Goal: Task Accomplishment & Management: Manage account settings

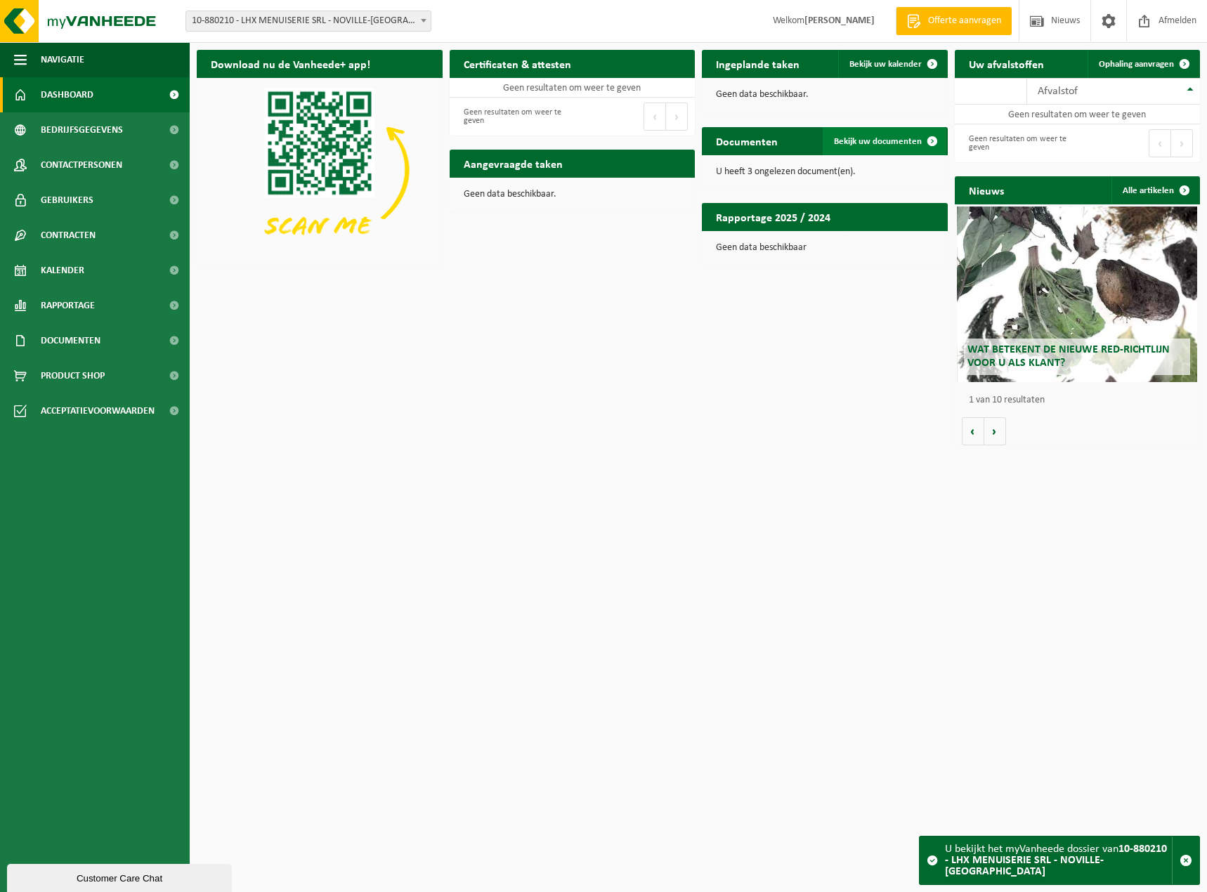
click at [932, 141] on span at bounding box center [932, 141] width 28 height 28
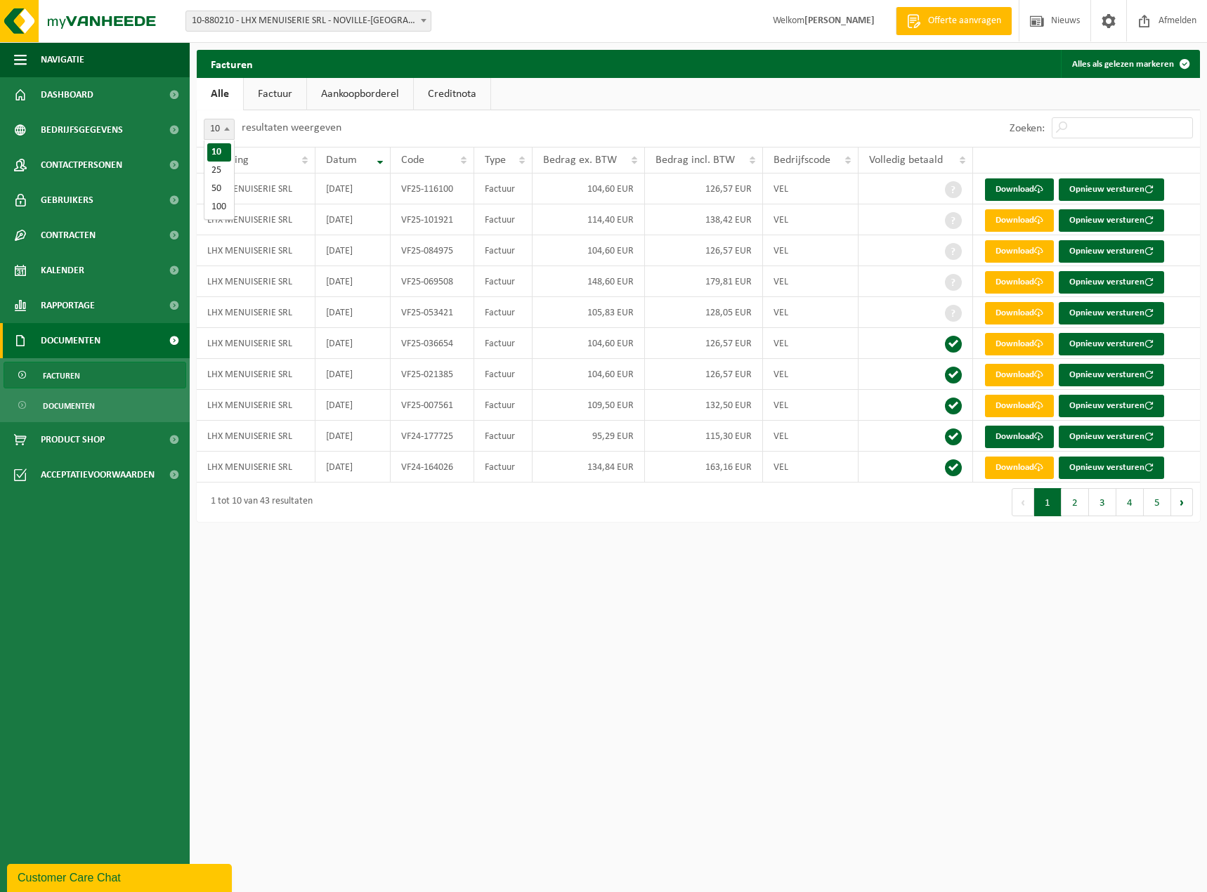
click at [232, 128] on span at bounding box center [227, 128] width 14 height 18
select select "100"
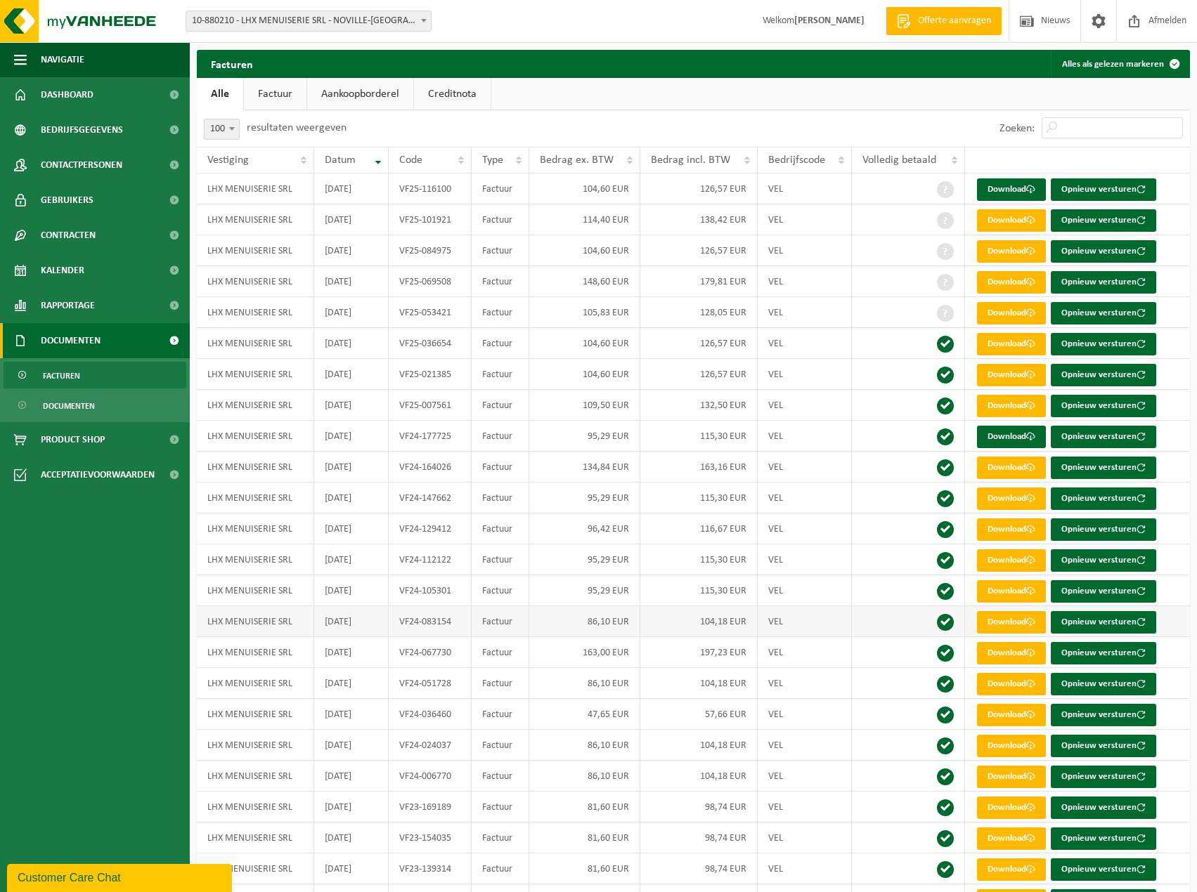
click at [439, 628] on td "VF24-083154" at bounding box center [430, 621] width 83 height 31
click at [1107, 620] on button "Opnieuw versturen" at bounding box center [1102, 622] width 105 height 22
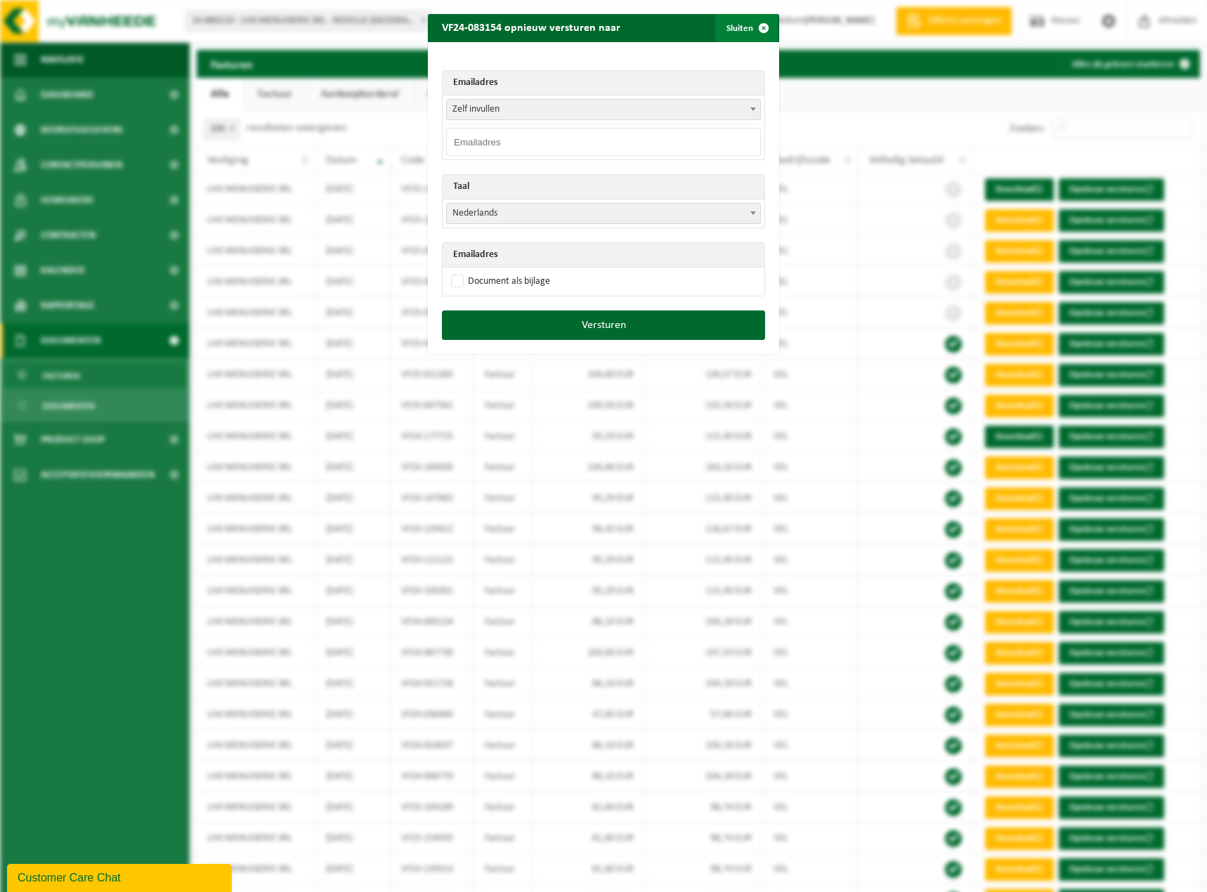
click at [757, 26] on span "button" at bounding box center [764, 28] width 28 height 28
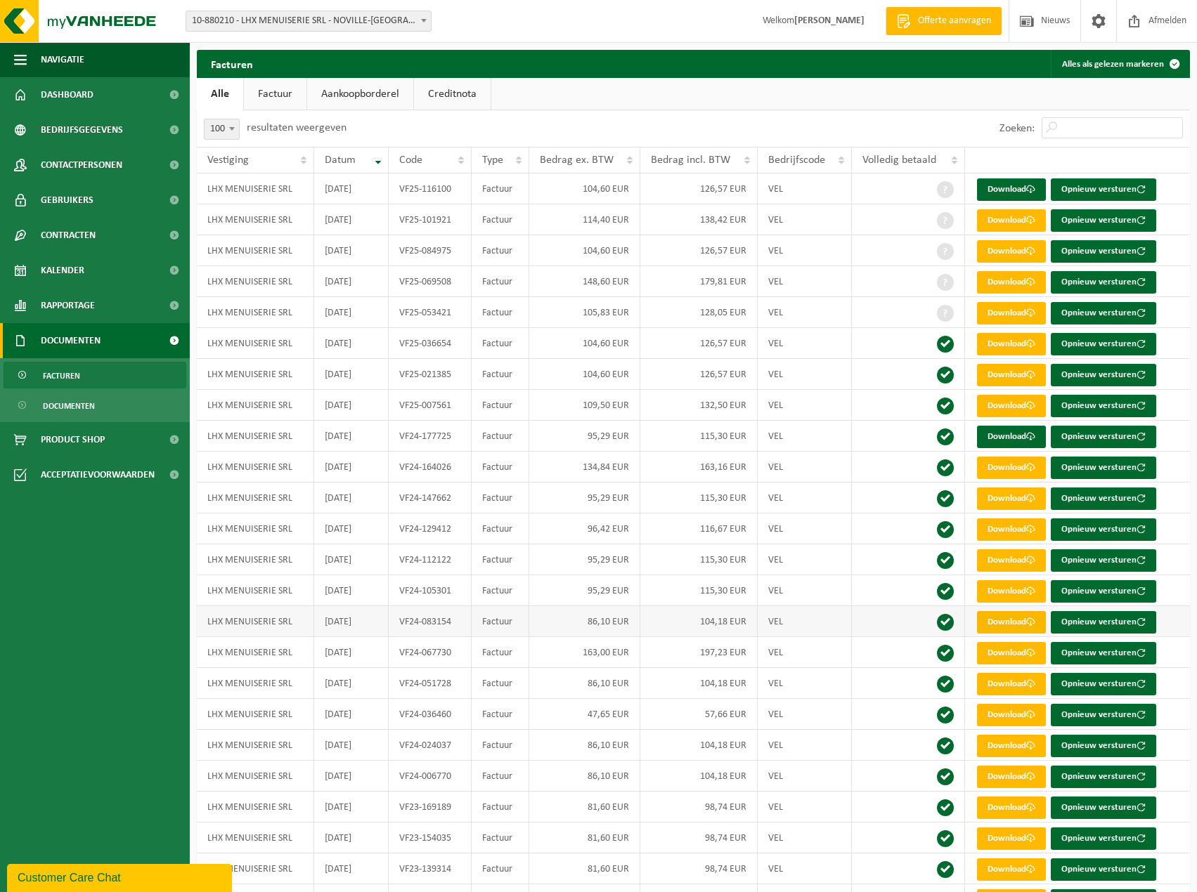
click at [1012, 627] on link "Download" at bounding box center [1011, 622] width 69 height 22
click at [1008, 564] on link "Download" at bounding box center [1011, 560] width 69 height 22
